Goal: Task Accomplishment & Management: Manage account settings

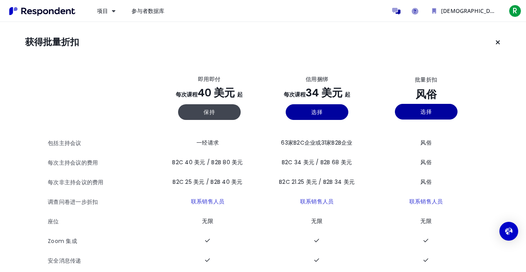
click at [91, 69] on th at bounding box center [102, 98] width 108 height 70
click at [498, 43] on icon "保留当前计划" at bounding box center [498, 42] width 5 height 6
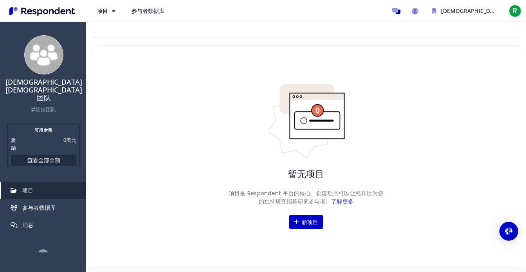
click at [150, 13] on font "参与者数据库" at bounding box center [148, 10] width 33 height 7
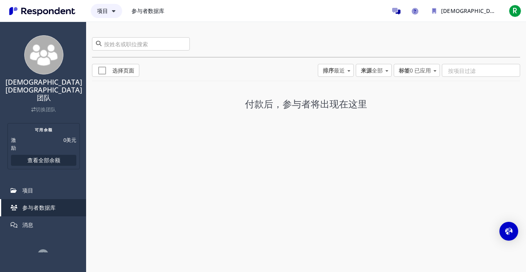
click at [105, 5] on button "项目" at bounding box center [106, 11] width 31 height 14
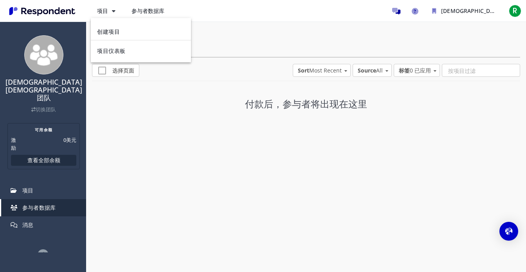
click at [34, 9] on md-backdrop at bounding box center [263, 136] width 526 height 272
click at [49, 12] on img "主导航" at bounding box center [42, 11] width 72 height 13
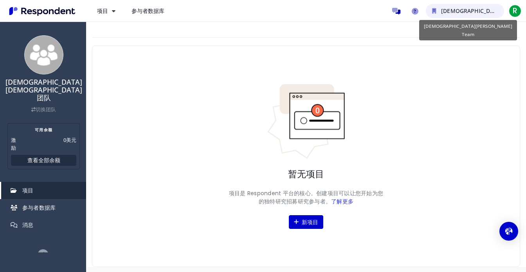
click at [465, 10] on font "[DEMOGRAPHIC_DATA][DEMOGRAPHIC_DATA]团队" at bounding box center [508, 10] width 134 height 7
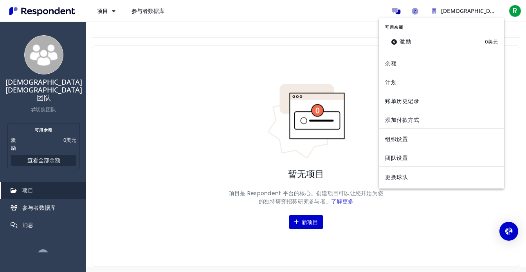
click at [414, 9] on md-backdrop at bounding box center [263, 136] width 526 height 272
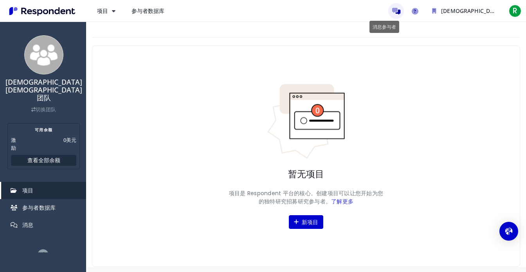
click at [399, 9] on icon "消息参与者" at bounding box center [396, 11] width 8 height 7
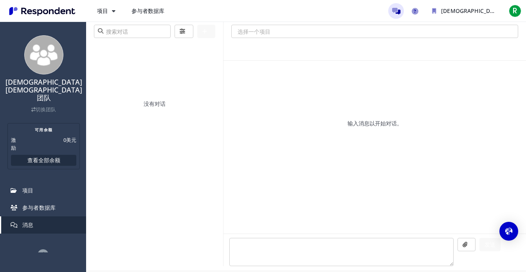
click at [147, 9] on font "参与者数据库" at bounding box center [148, 10] width 33 height 7
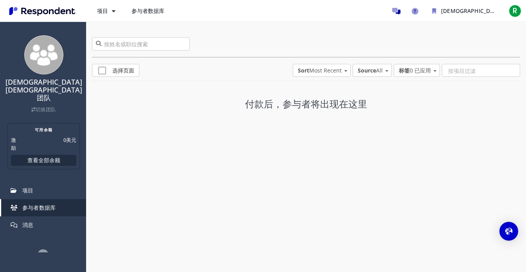
click at [151, 14] on font "参与者数据库" at bounding box center [148, 10] width 33 height 7
click at [514, 231] on div "打开 Intercom Messenger" at bounding box center [509, 231] width 21 height 21
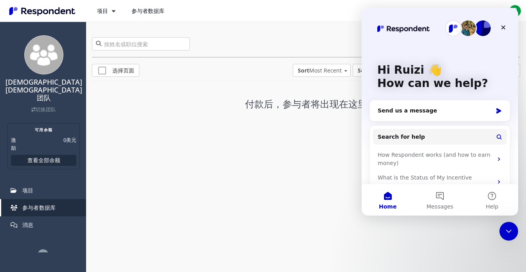
click at [515, 232] on div "关闭 Intercom Messenger" at bounding box center [509, 231] width 19 height 19
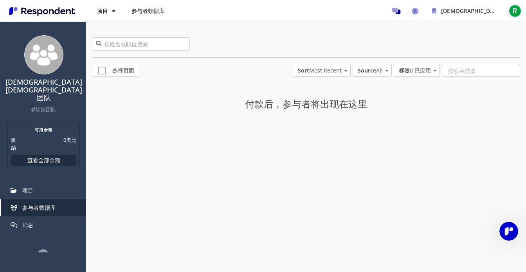
click at [516, 9] on font "R" at bounding box center [515, 10] width 5 height 11
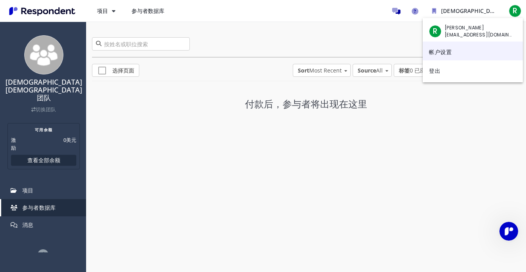
click at [444, 55] on font "帐户设置" at bounding box center [440, 52] width 23 height 8
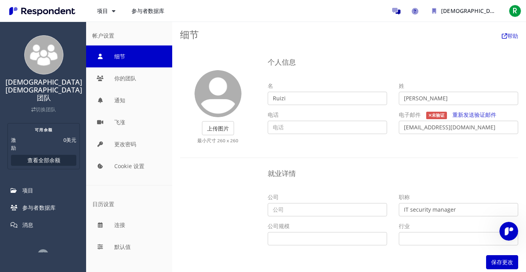
scroll to position [5, 0]
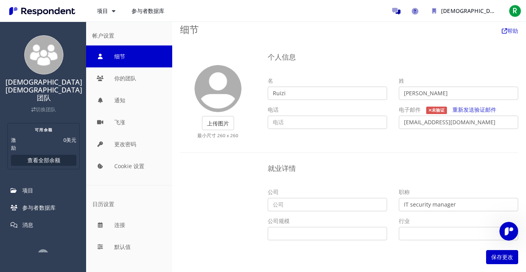
click at [62, 13] on img "主导航" at bounding box center [42, 11] width 72 height 13
click at [511, 13] on span "R" at bounding box center [515, 11] width 13 height 13
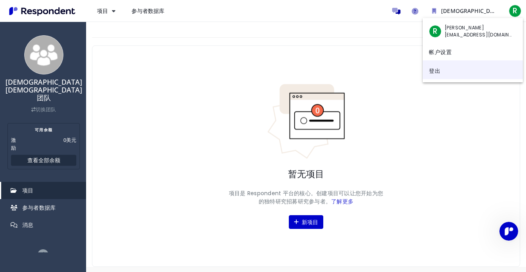
click at [444, 72] on link "登出" at bounding box center [473, 69] width 100 height 19
